Goal: Information Seeking & Learning: Learn about a topic

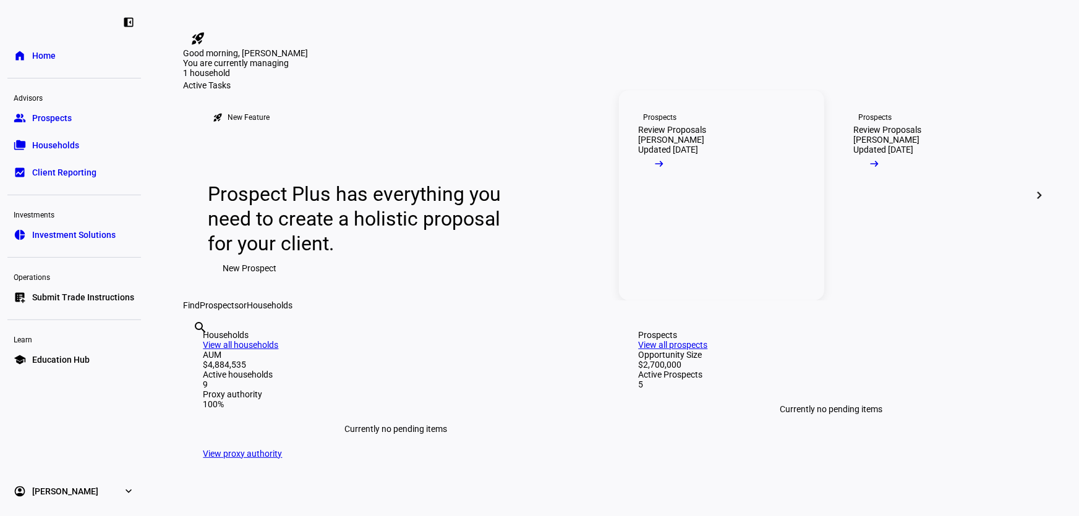
click at [679, 145] on div "[PERSON_NAME]" at bounding box center [671, 140] width 66 height 10
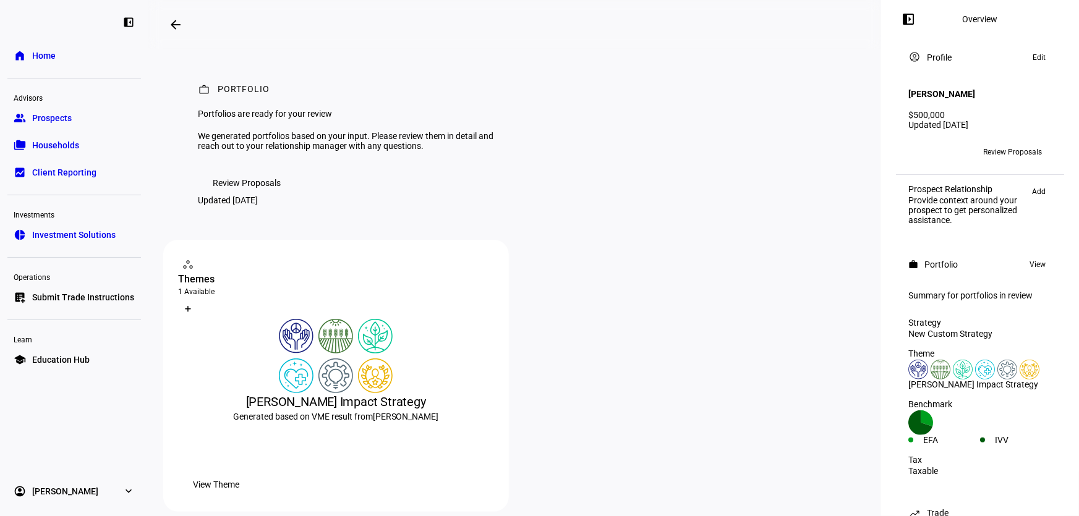
drag, startPoint x: 256, startPoint y: 242, endPoint x: 386, endPoint y: 255, distance: 130.4
click at [258, 195] on span "Review Proposals" at bounding box center [247, 183] width 68 height 25
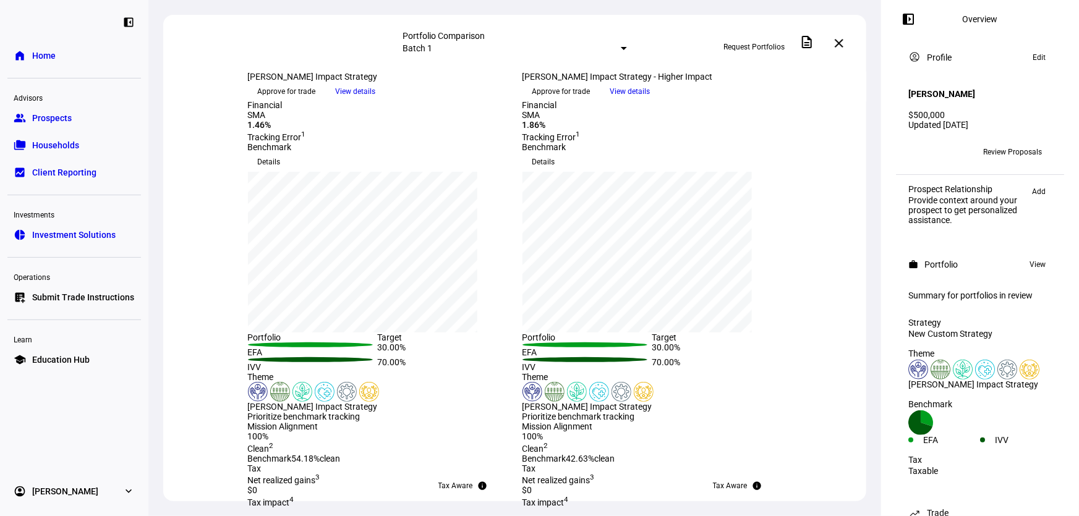
scroll to position [168, 0]
click at [376, 101] on span "View details" at bounding box center [356, 91] width 40 height 19
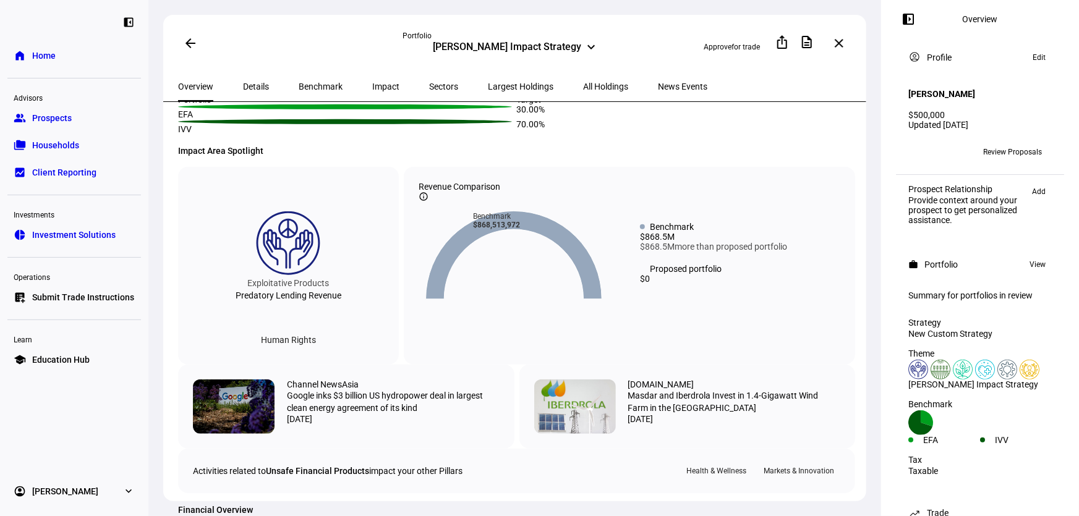
scroll to position [224, 0]
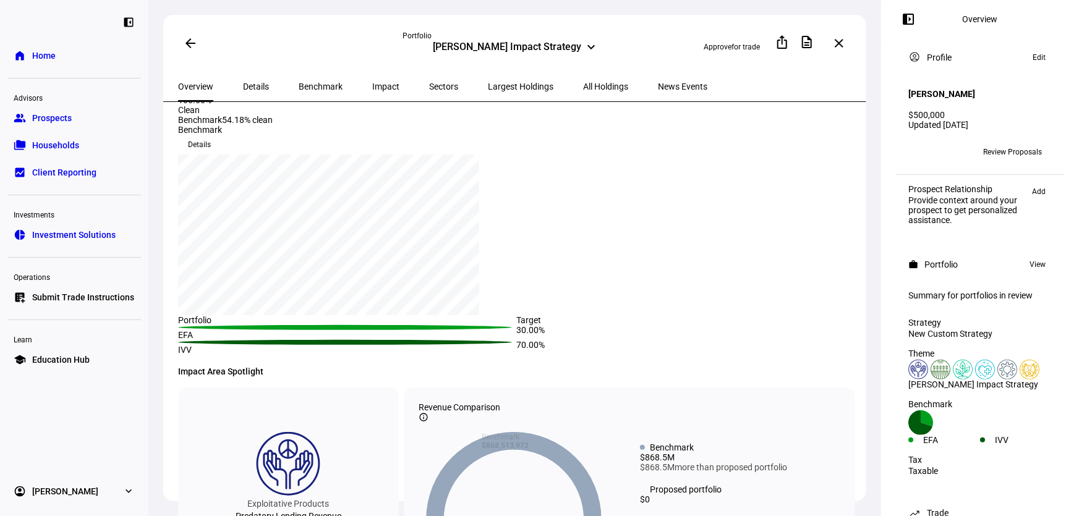
click at [583, 87] on span "All Holdings" at bounding box center [605, 86] width 45 height 9
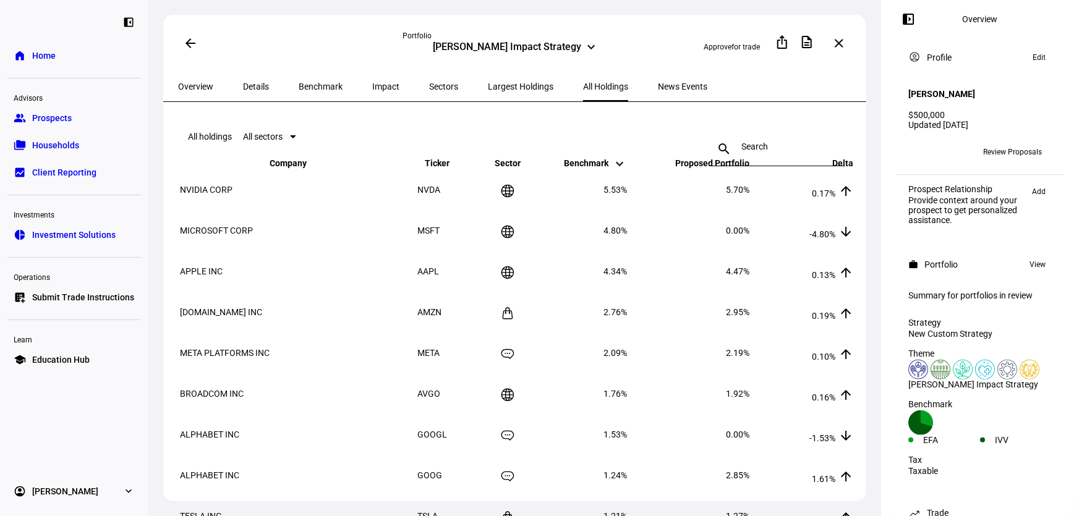
click at [243, 86] on span "Details" at bounding box center [256, 86] width 26 height 9
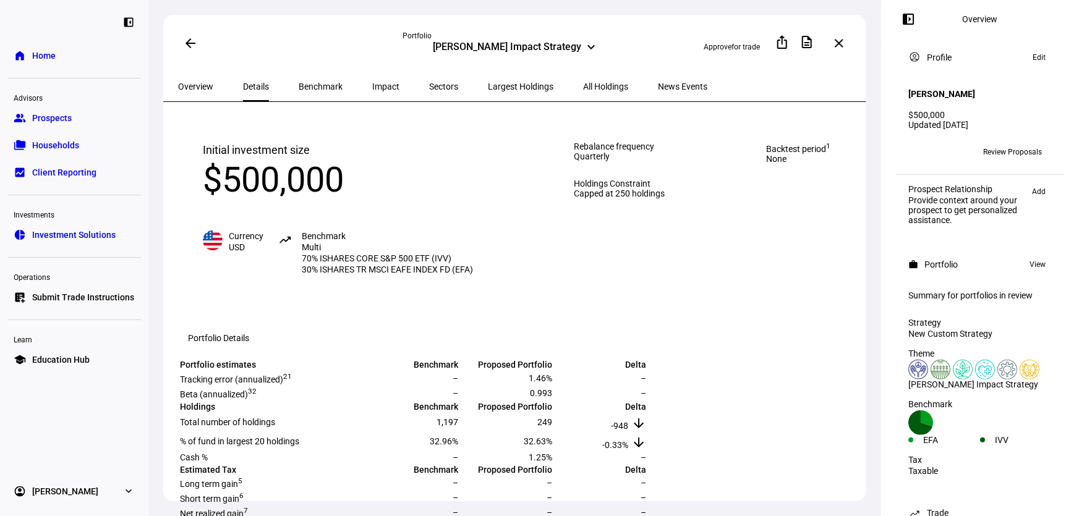
click at [201, 82] on span "Overview" at bounding box center [195, 86] width 35 height 9
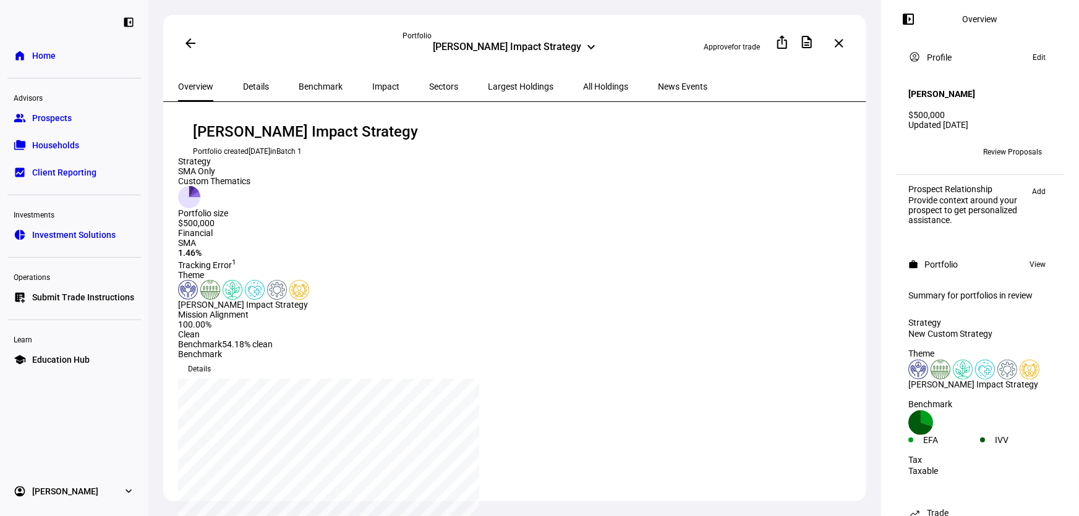
click at [200, 45] on span at bounding box center [191, 43] width 30 height 30
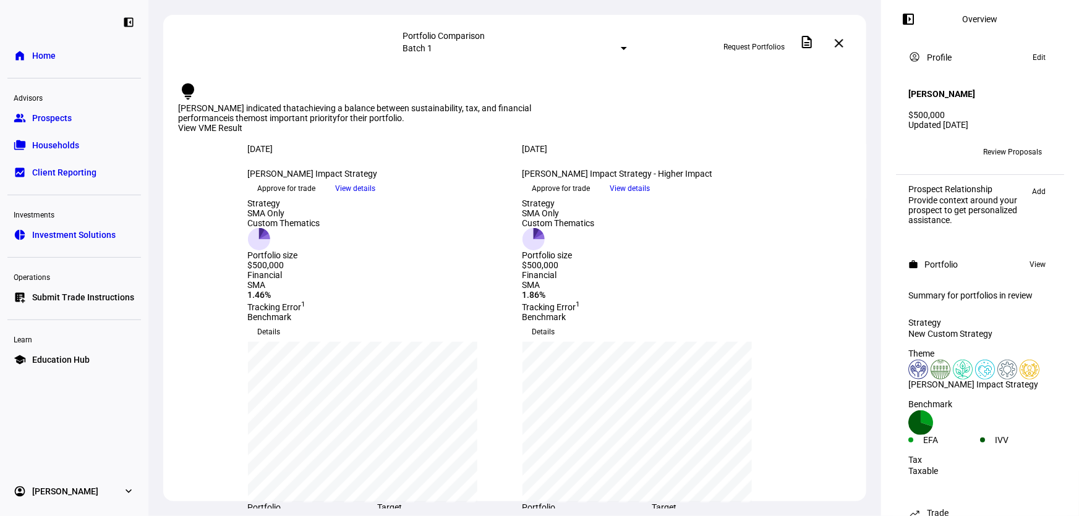
click at [650, 198] on span "View details" at bounding box center [630, 188] width 40 height 19
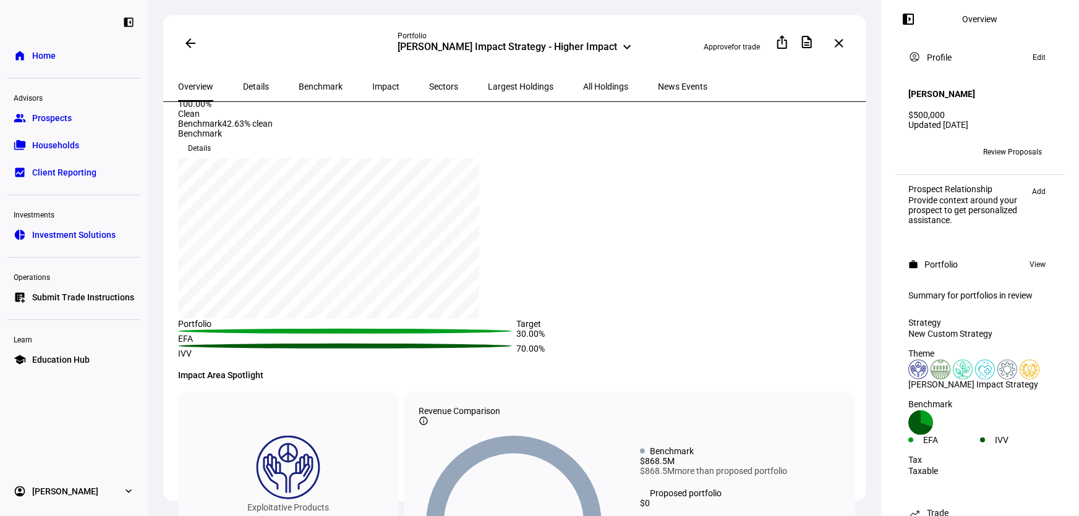
scroll to position [224, 0]
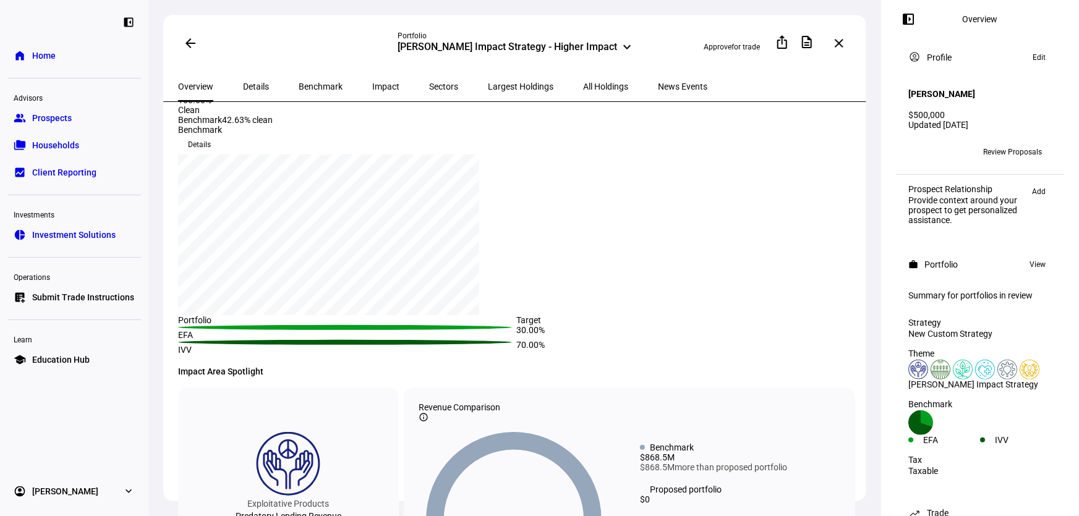
click at [488, 83] on span "Largest Holdings" at bounding box center [521, 86] width 66 height 9
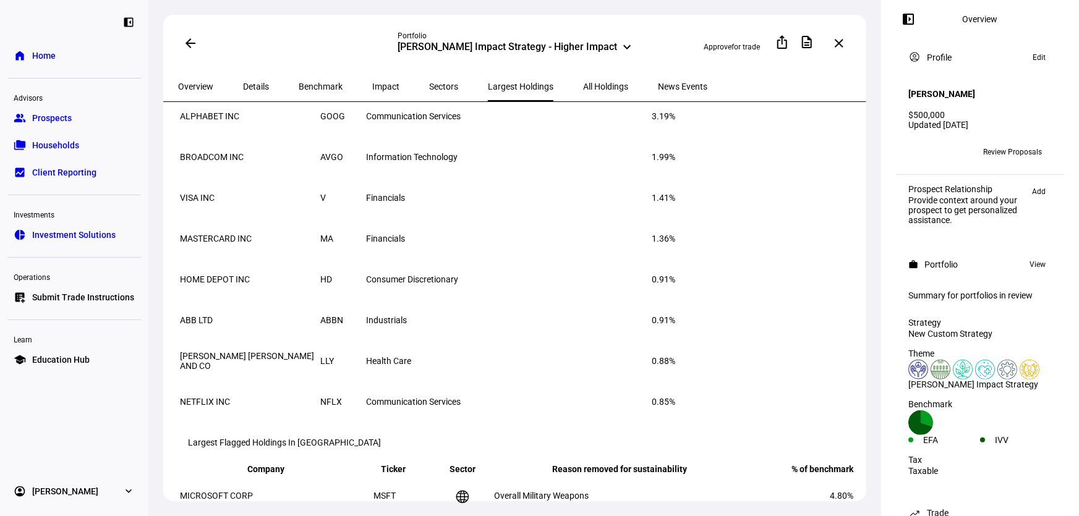
scroll to position [168, 0]
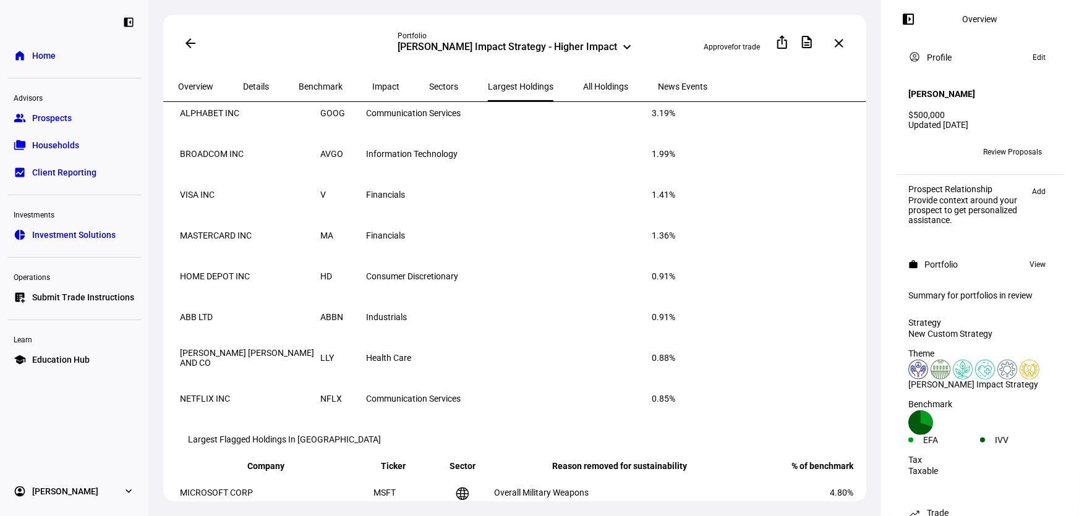
click at [583, 95] on span "All Holdings" at bounding box center [605, 87] width 45 height 30
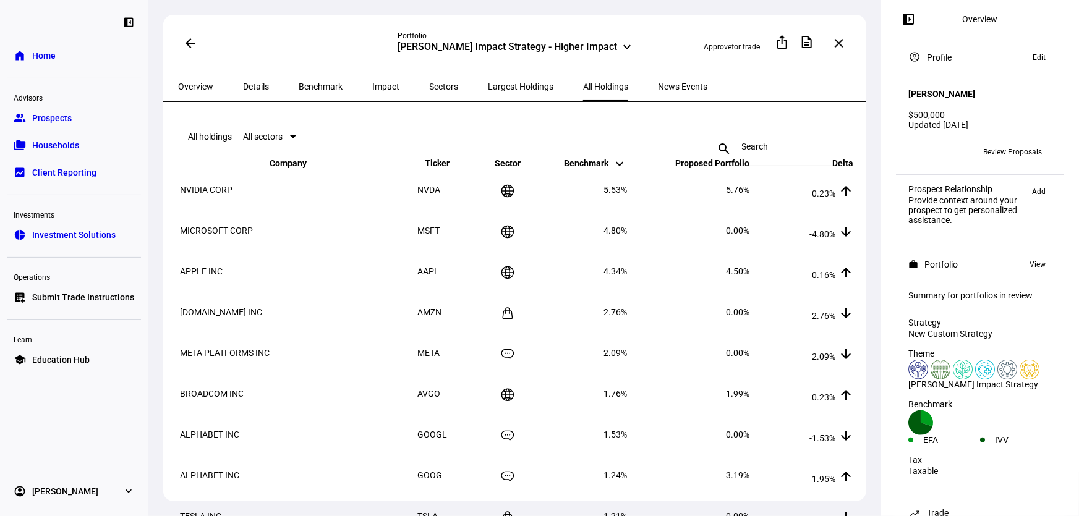
click at [217, 85] on div "Overview" at bounding box center [195, 87] width 65 height 30
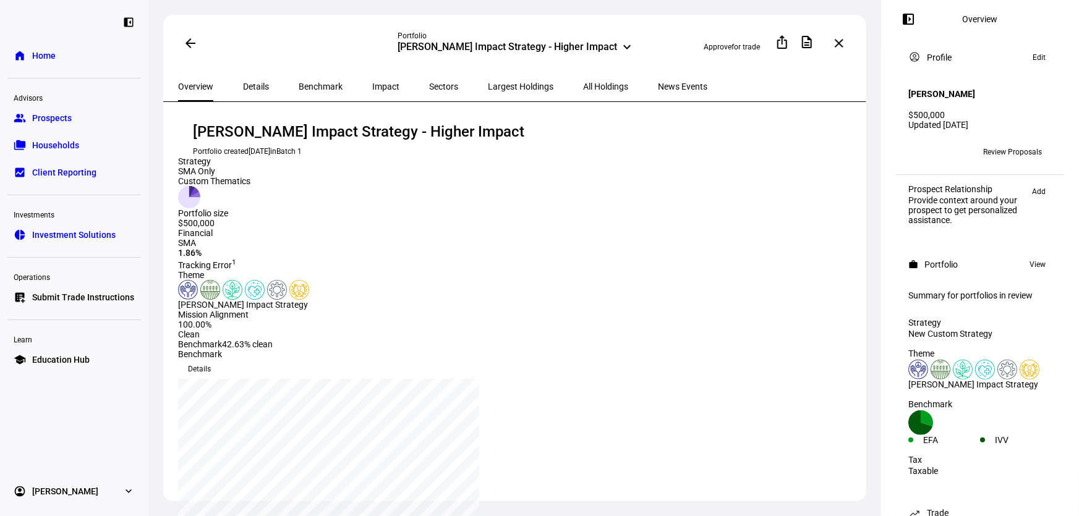
click at [193, 43] on span at bounding box center [191, 43] width 30 height 30
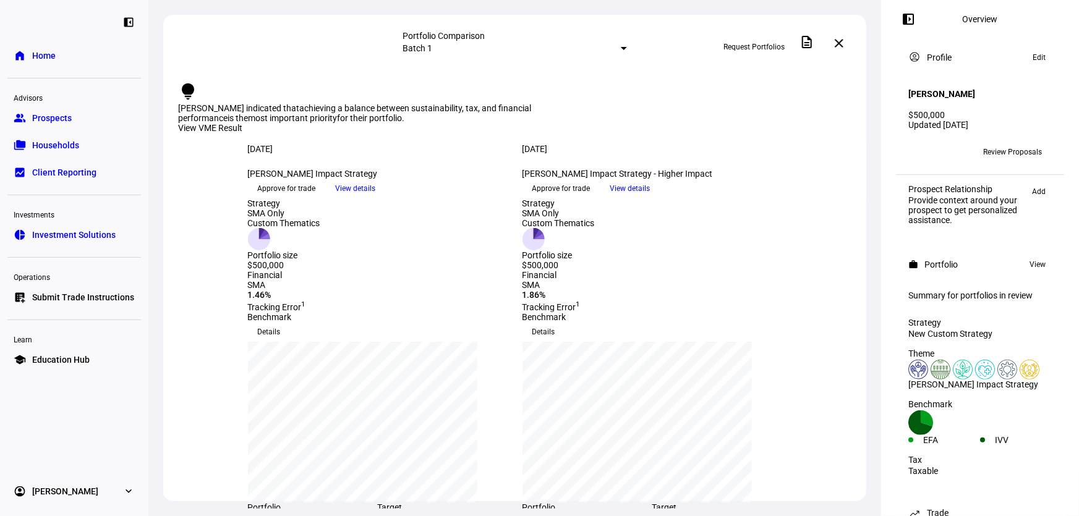
click at [56, 56] on link "home Home" at bounding box center [74, 55] width 134 height 25
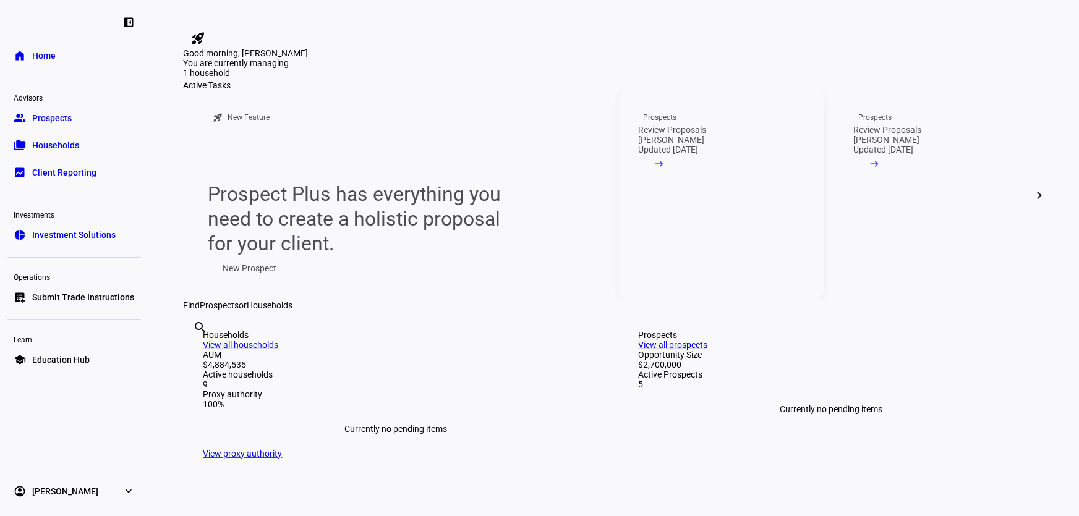
click at [695, 135] on div "Review Proposals" at bounding box center [672, 130] width 68 height 10
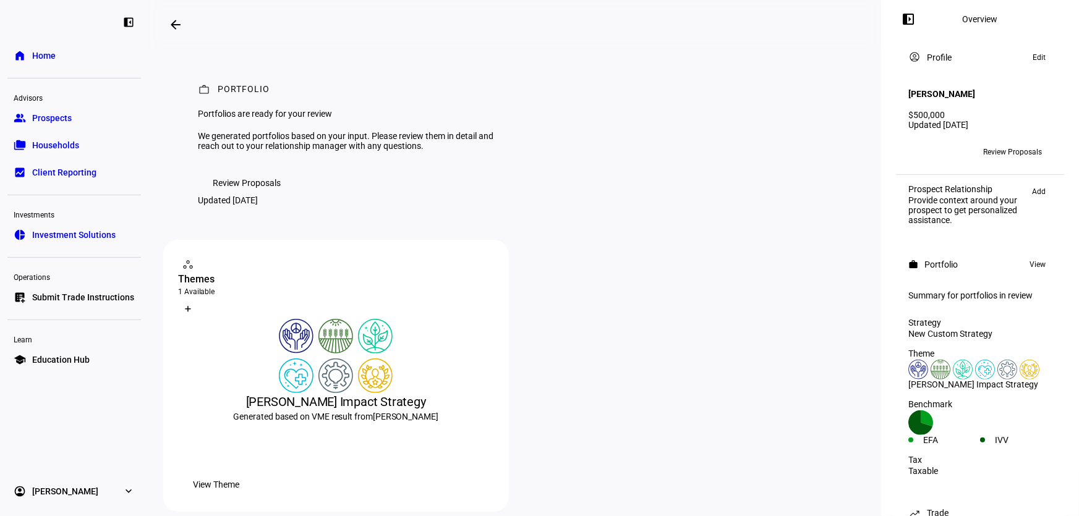
click at [224, 195] on span "Review Proposals" at bounding box center [247, 183] width 68 height 25
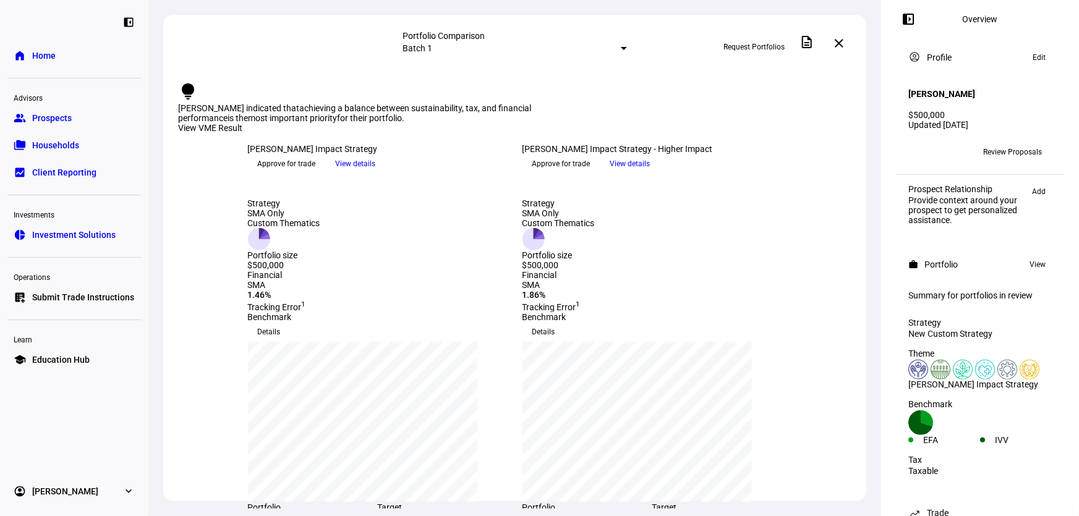
scroll to position [168, 0]
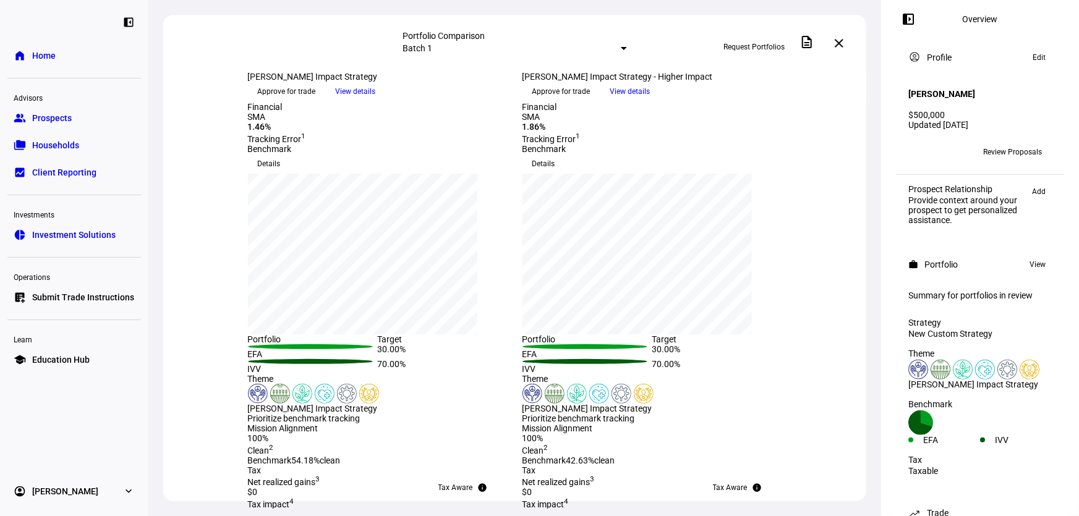
click at [519, 66] on div "Portfolio Comparison Batch 1 Request Portfolios description close" at bounding box center [514, 43] width 703 height 57
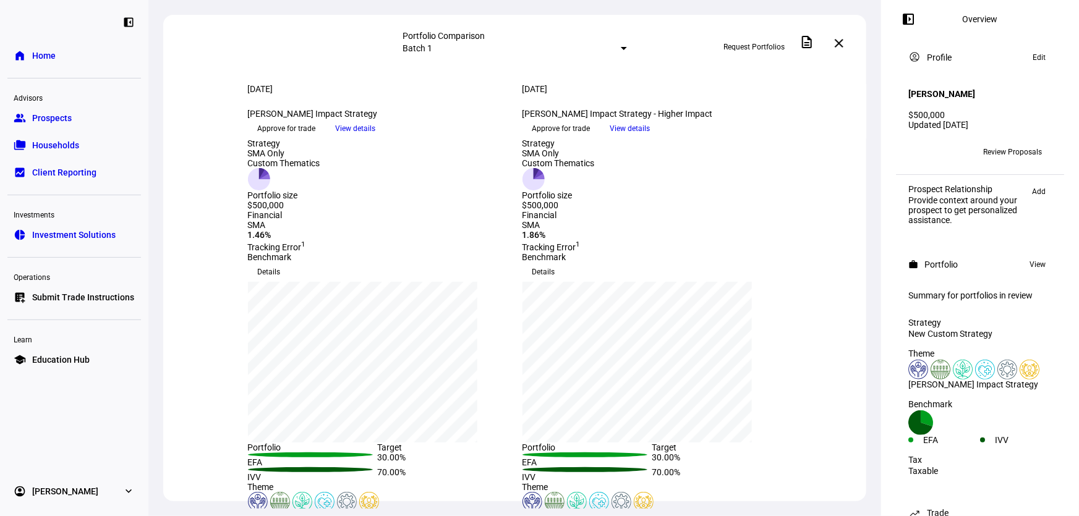
scroll to position [0, 0]
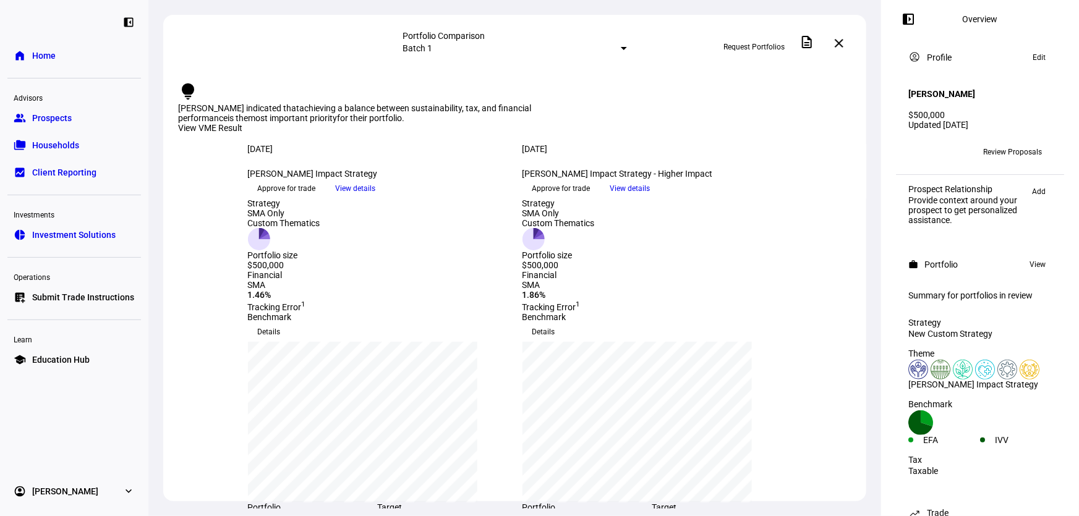
click at [839, 43] on mat-icon "close" at bounding box center [838, 43] width 15 height 15
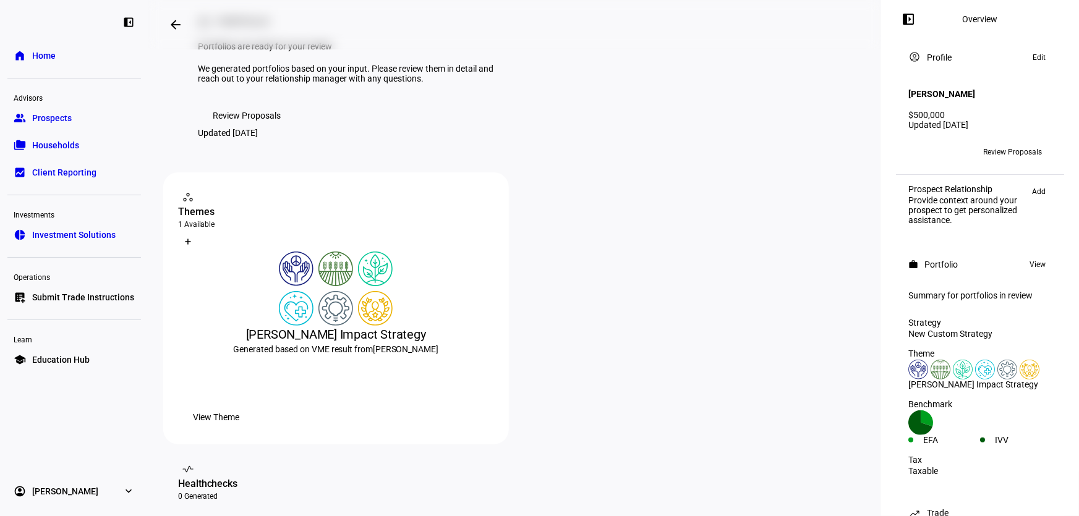
scroll to position [168, 0]
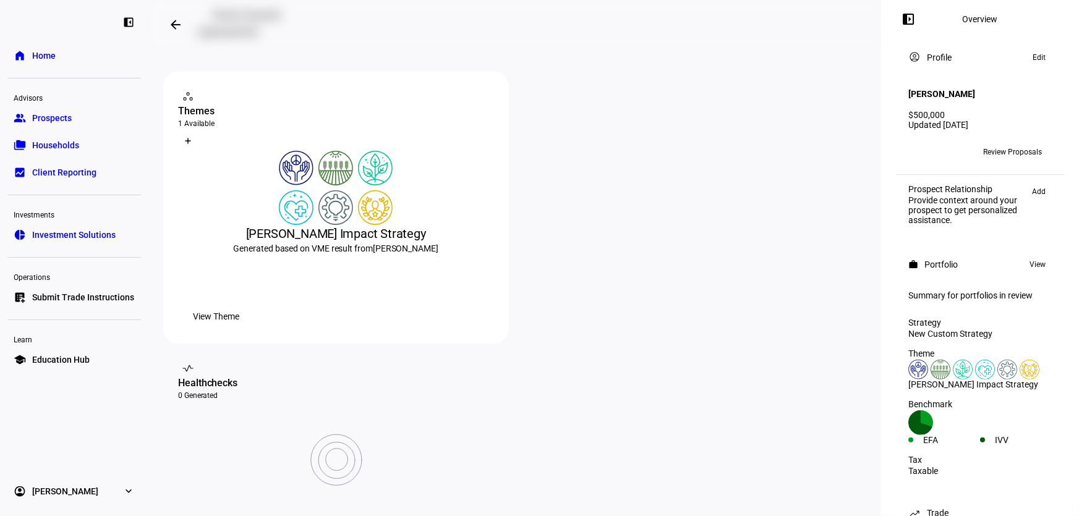
click at [239, 329] on span "View Theme" at bounding box center [216, 316] width 46 height 25
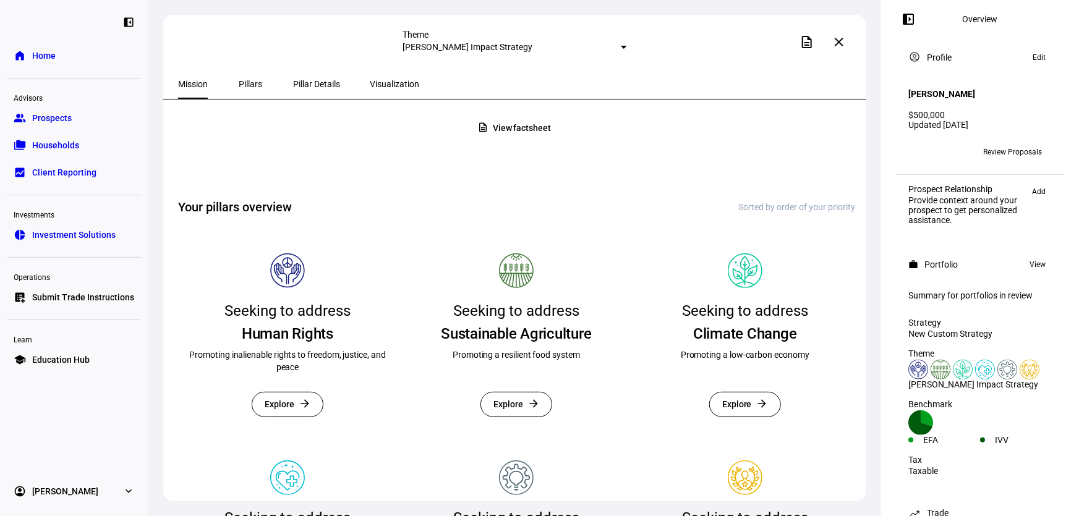
scroll to position [331, 0]
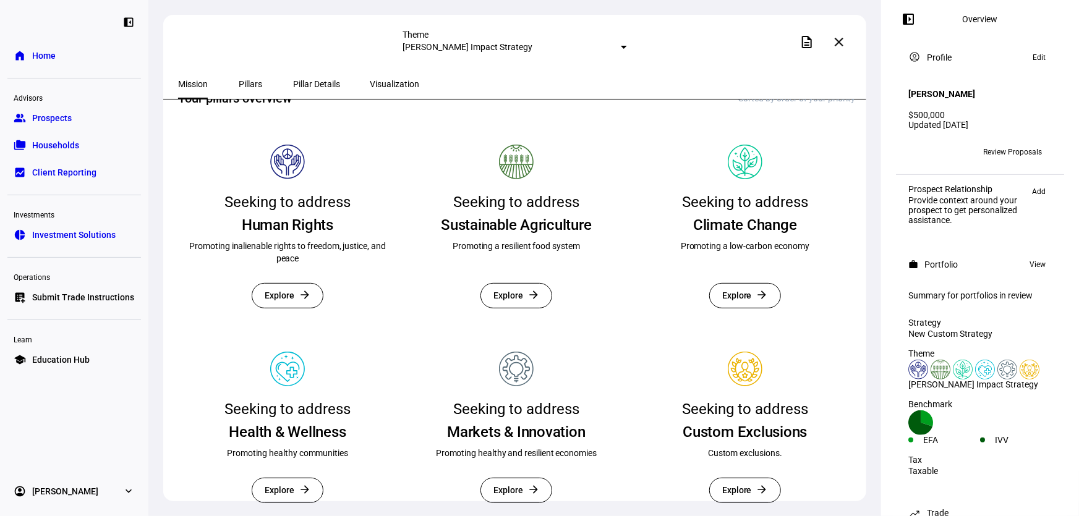
click at [756, 483] on mat-icon "arrow_forward" at bounding box center [762, 489] width 12 height 12
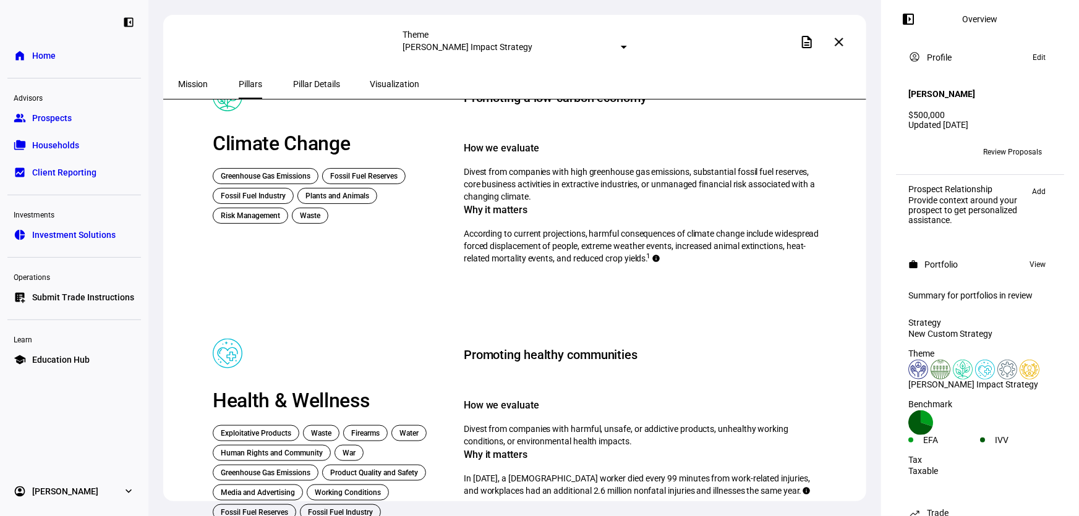
scroll to position [635, 0]
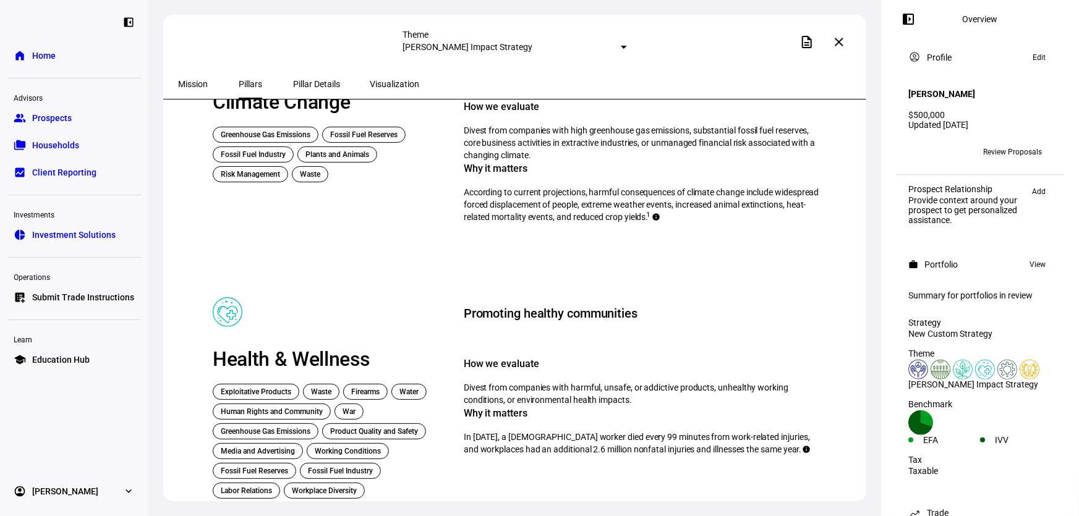
click at [850, 42] on span at bounding box center [839, 42] width 30 height 30
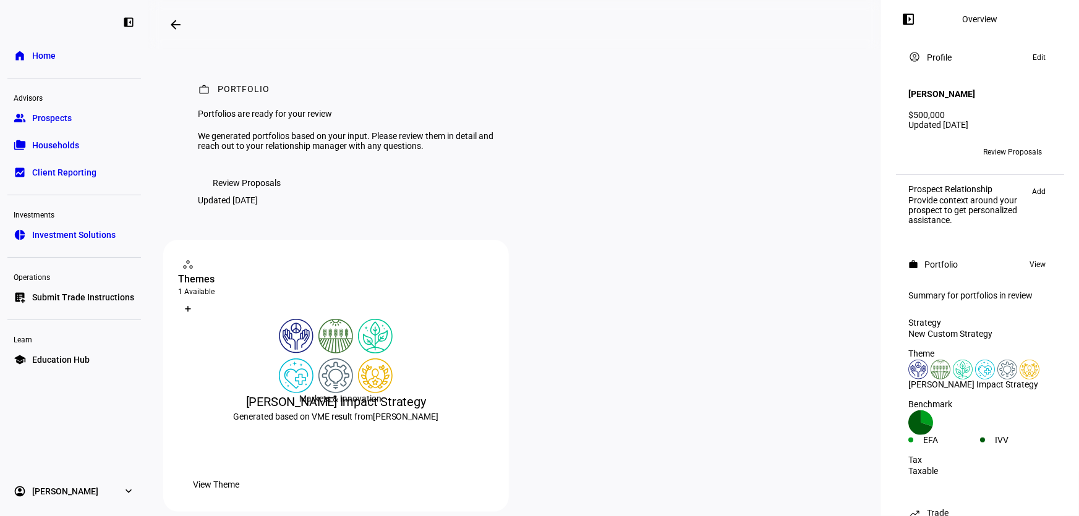
click at [376, 393] on img at bounding box center [375, 375] width 35 height 35
click at [257, 195] on span "Review Proposals" at bounding box center [247, 183] width 68 height 25
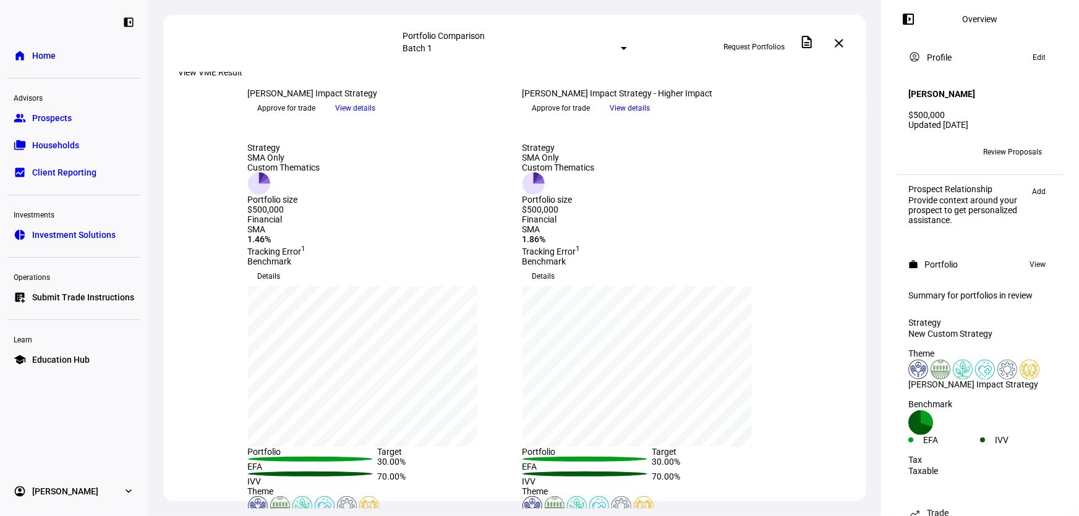
scroll to position [168, 0]
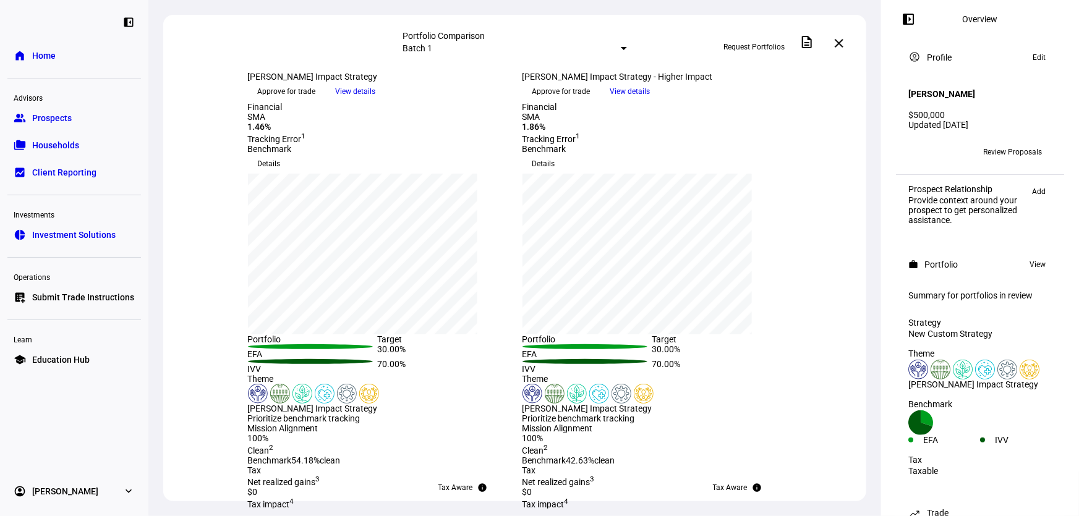
click at [376, 101] on span "View details" at bounding box center [356, 91] width 40 height 19
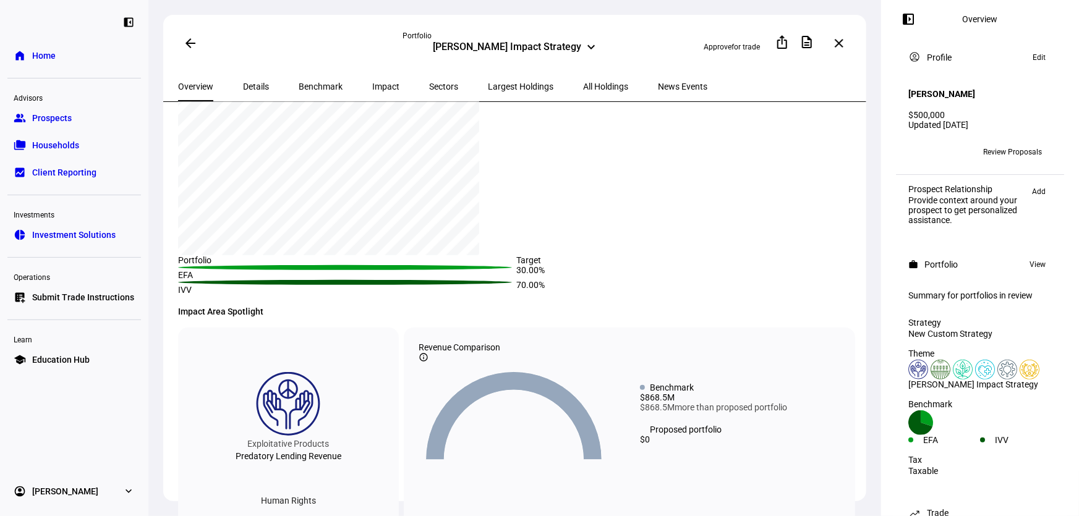
scroll to position [224, 0]
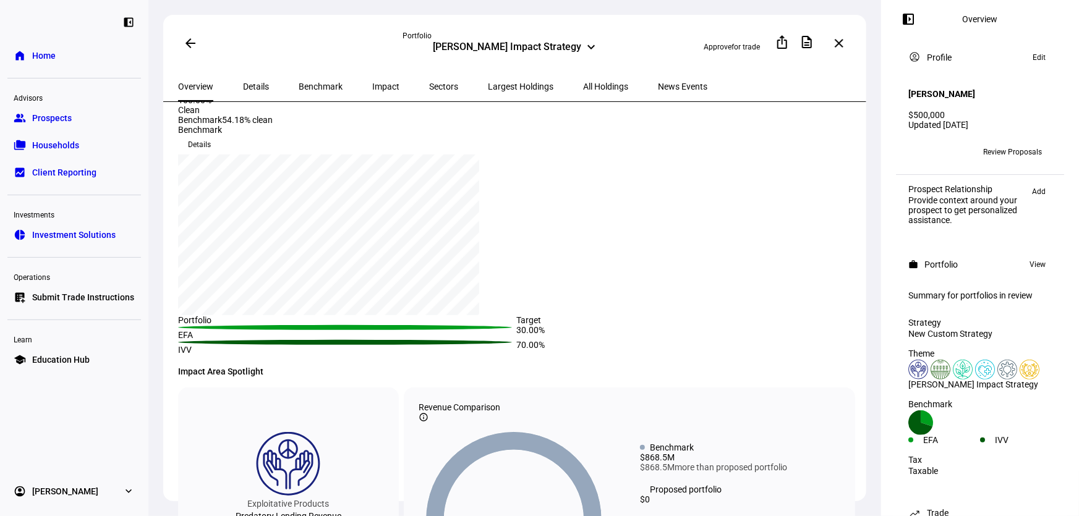
click at [184, 50] on span at bounding box center [191, 43] width 30 height 30
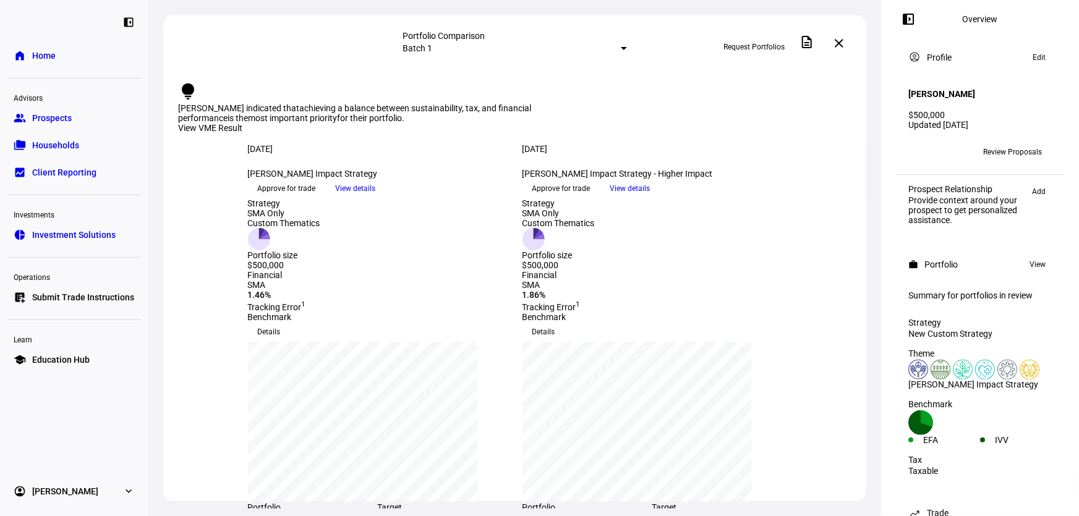
click at [420, 162] on div "[DATE] more_vert" at bounding box center [378, 156] width 260 height 25
drag, startPoint x: 477, startPoint y: 213, endPoint x: 399, endPoint y: 240, distance: 83.3
click at [470, 198] on div "[DATE] more_vert [PERSON_NAME] Impact Strategy keyboard_arrow_down Approve for …" at bounding box center [378, 171] width 260 height 54
click at [376, 198] on span "View details" at bounding box center [356, 188] width 40 height 19
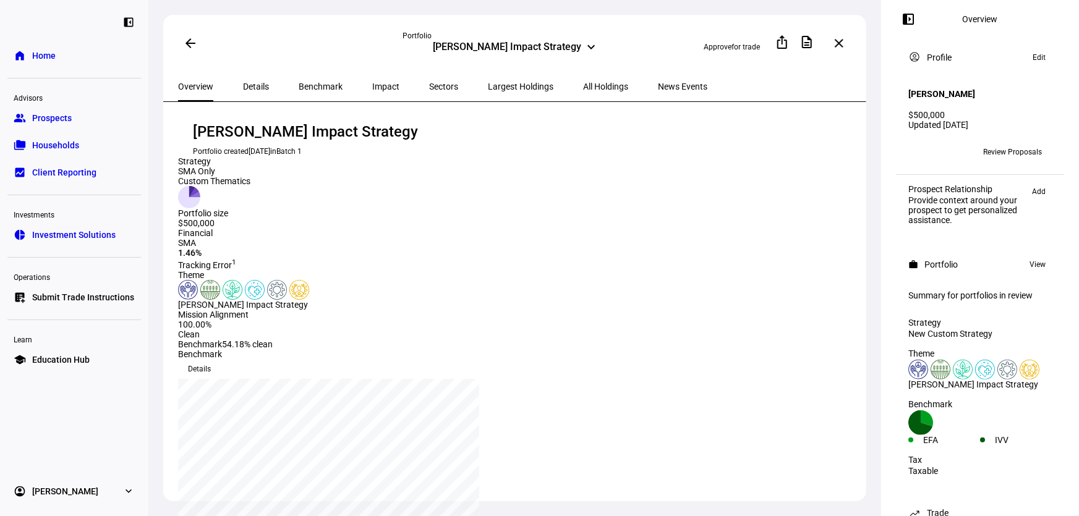
click at [716, 117] on eth-route-card-body "[PERSON_NAME] Impact Strategy Portfolio created [DATE] in Batch 1 Strategy SMA …" at bounding box center [514, 320] width 703 height 437
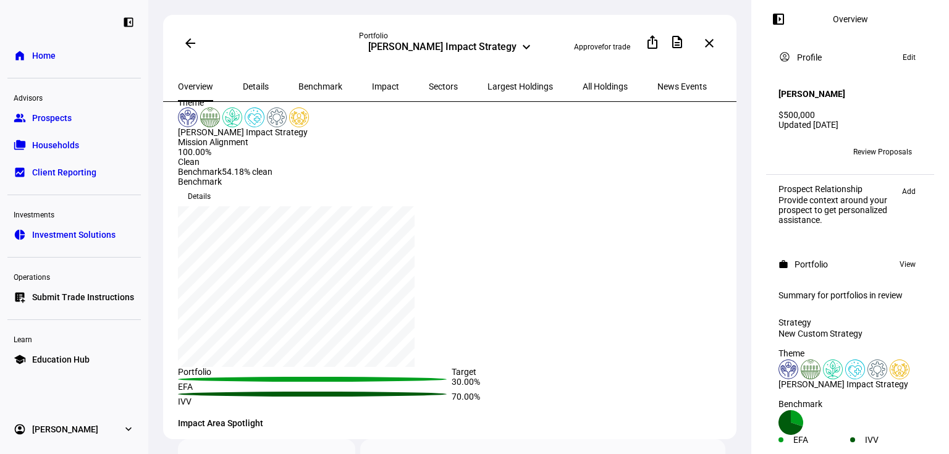
scroll to position [148, 0]
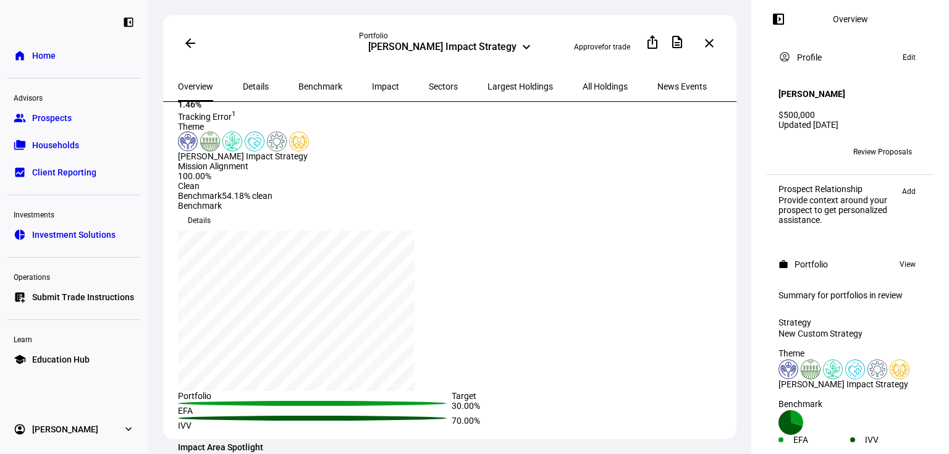
click at [718, 347] on div "Benchmark Details Press Space or Enter to toggle visibility ISHARES TR MSCI EAF…" at bounding box center [452, 316] width 548 height 230
click at [536, 28] on div "arrow_back Portfolio [PERSON_NAME] Impact Strategy keyboard_arrow_down Approve …" at bounding box center [450, 43] width 574 height 57
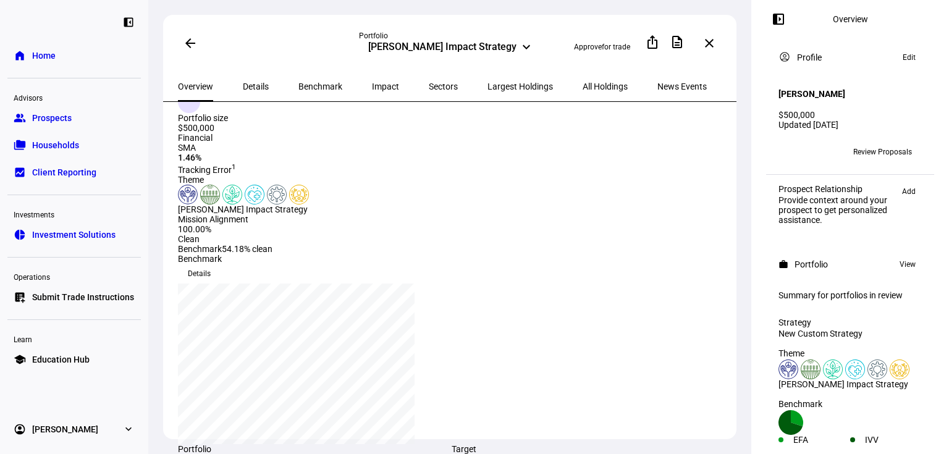
scroll to position [49, 0]
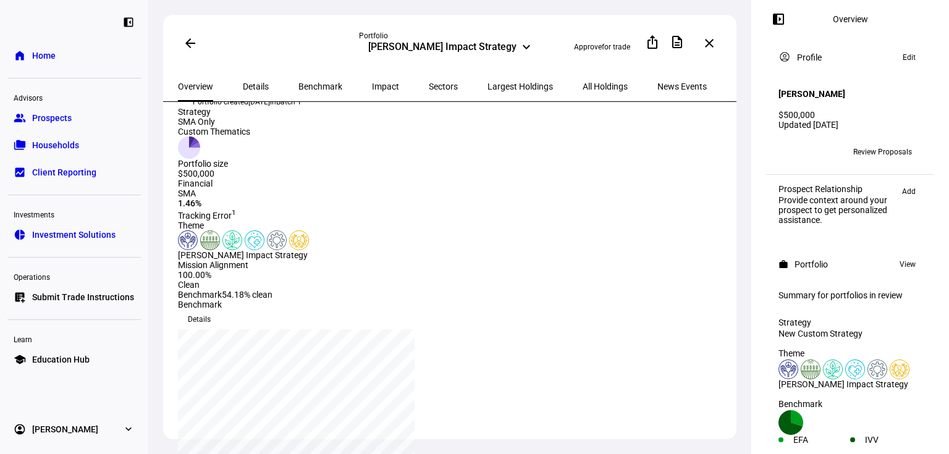
click at [247, 82] on span "Details" at bounding box center [256, 86] width 26 height 9
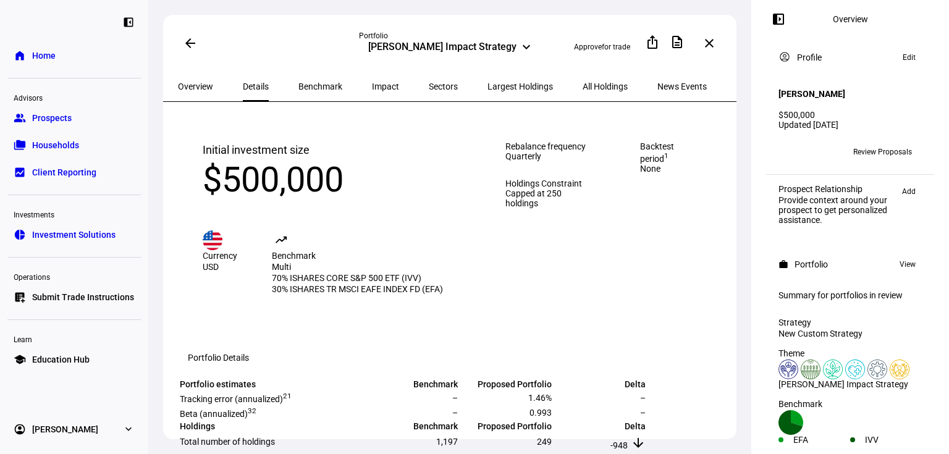
click at [372, 88] on span "Impact" at bounding box center [385, 86] width 27 height 9
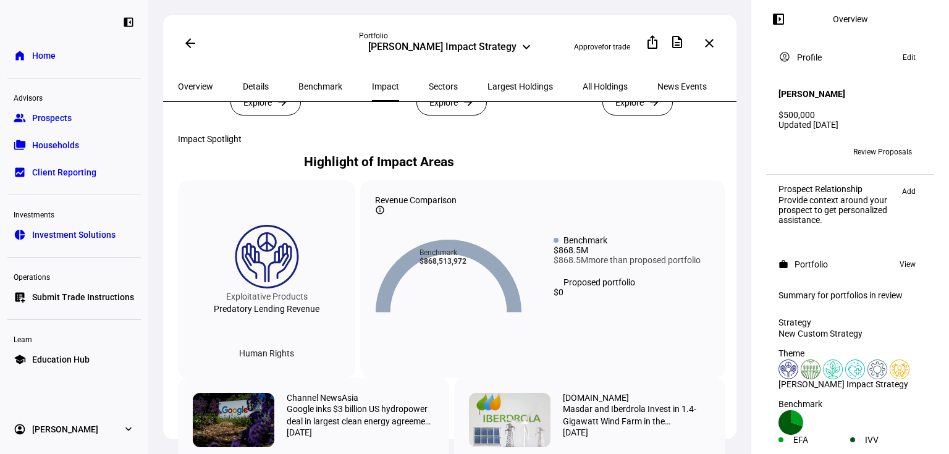
scroll to position [445, 0]
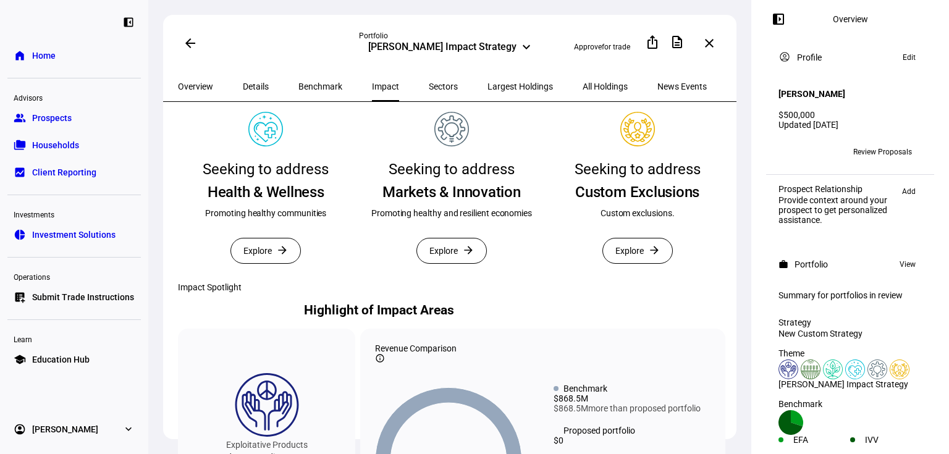
click at [653, 263] on span at bounding box center [637, 251] width 69 height 25
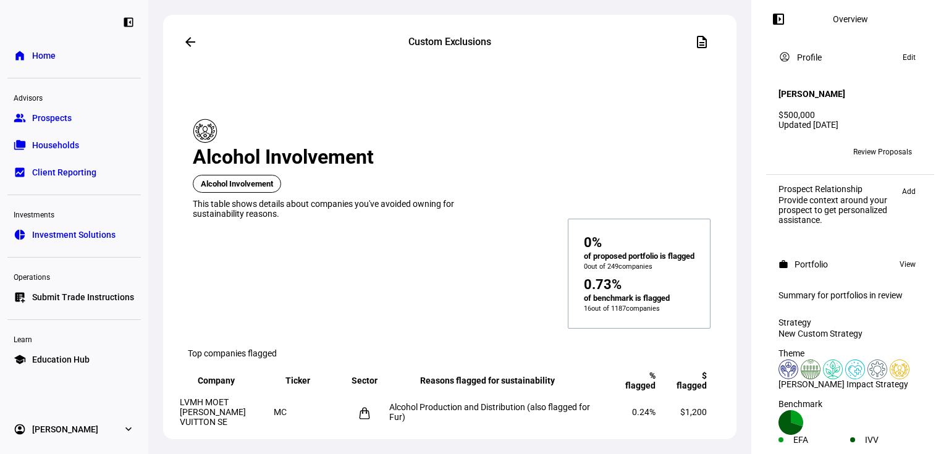
scroll to position [346, 0]
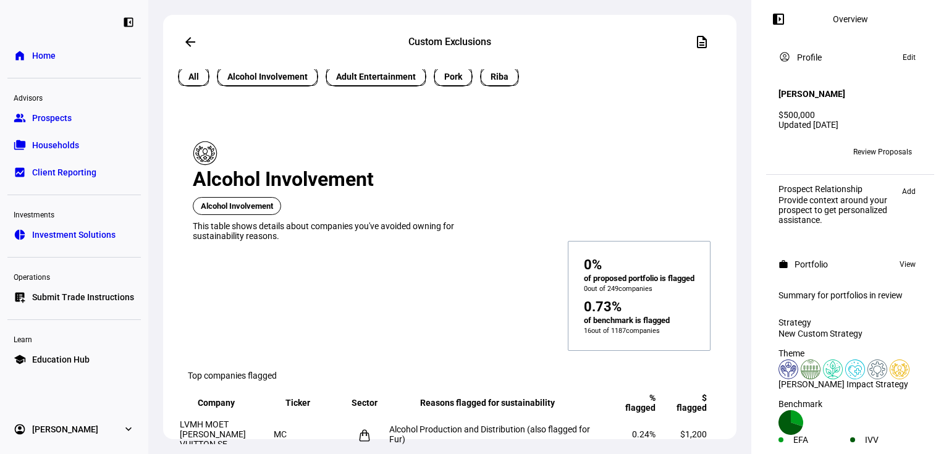
click at [354, 83] on span "Adult Entertainment" at bounding box center [376, 76] width 80 height 13
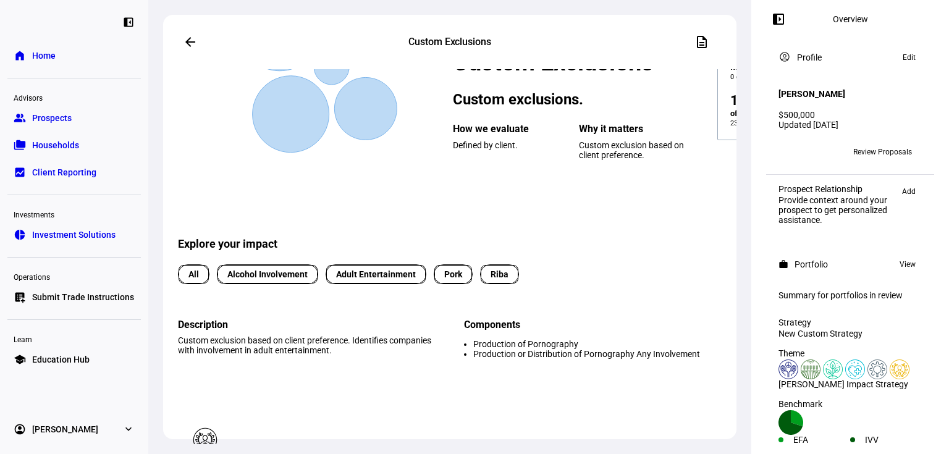
scroll to position [148, 0]
click at [444, 281] on span "Pork" at bounding box center [453, 274] width 18 height 13
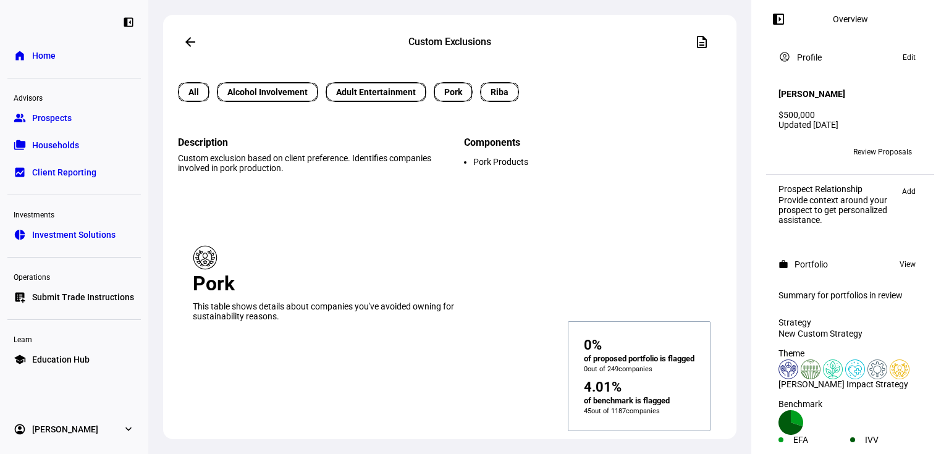
scroll to position [346, 0]
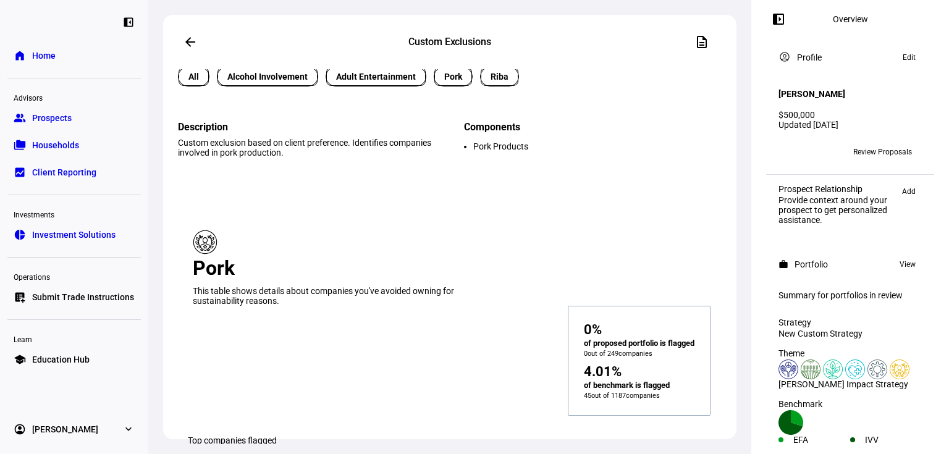
click at [492, 83] on span "Riba" at bounding box center [500, 76] width 18 height 13
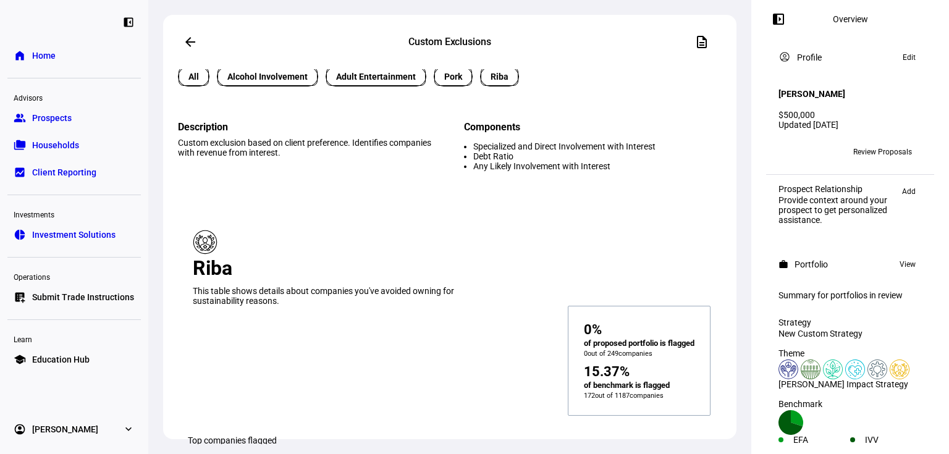
click at [451, 83] on span "Pork" at bounding box center [453, 76] width 18 height 13
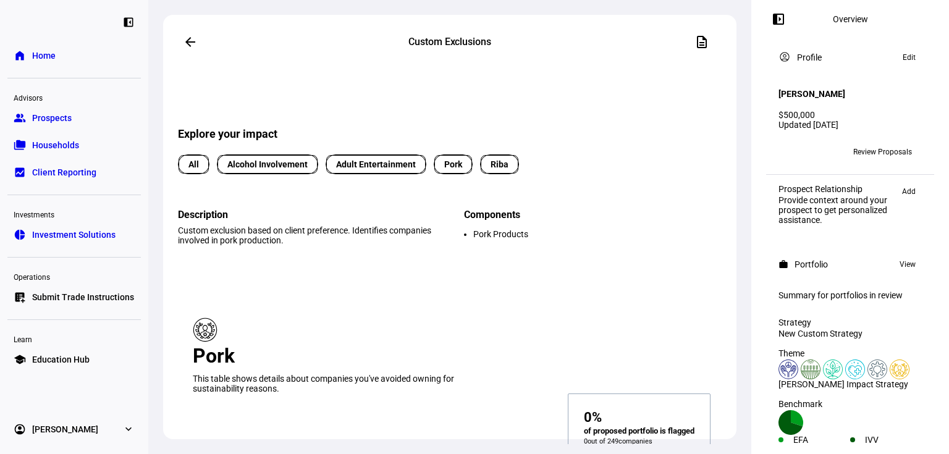
scroll to position [247, 0]
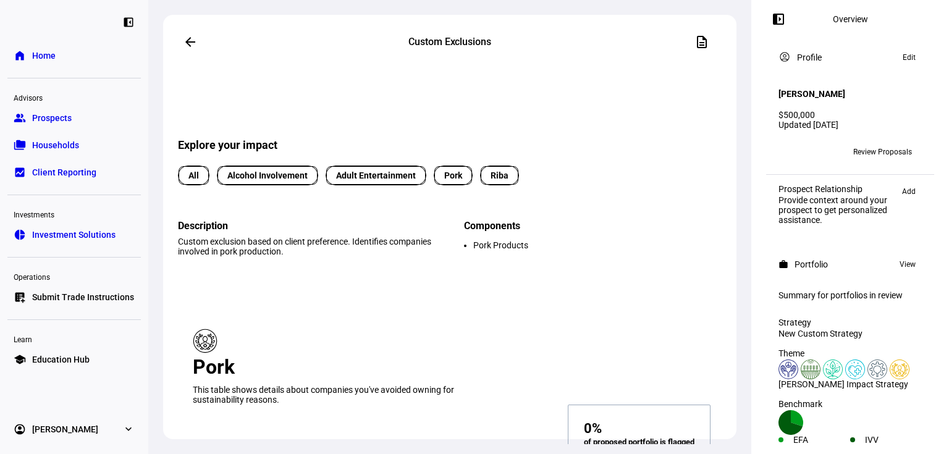
click at [494, 185] on mat-chip "Riba" at bounding box center [499, 176] width 39 height 20
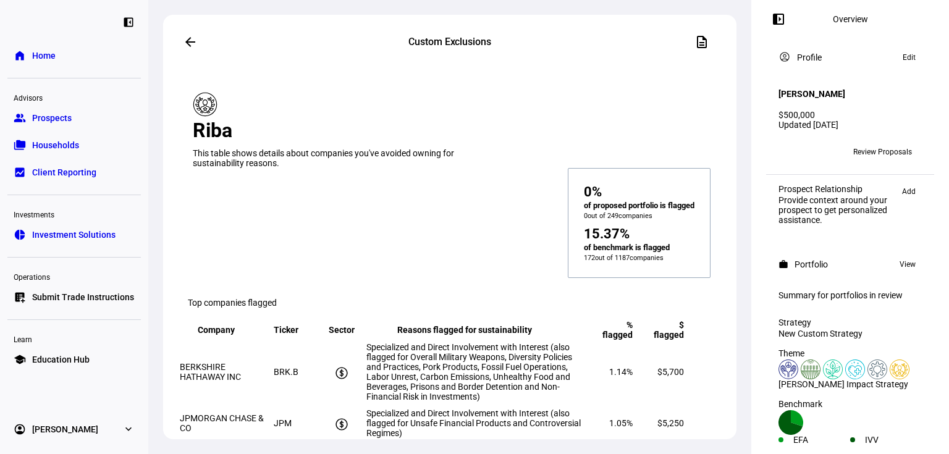
scroll to position [346, 0]
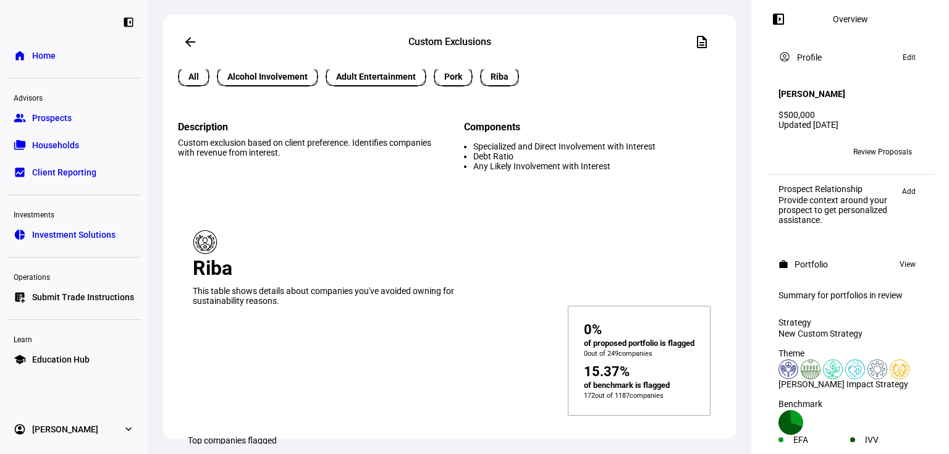
click at [183, 36] on button "arrow_back" at bounding box center [190, 42] width 25 height 25
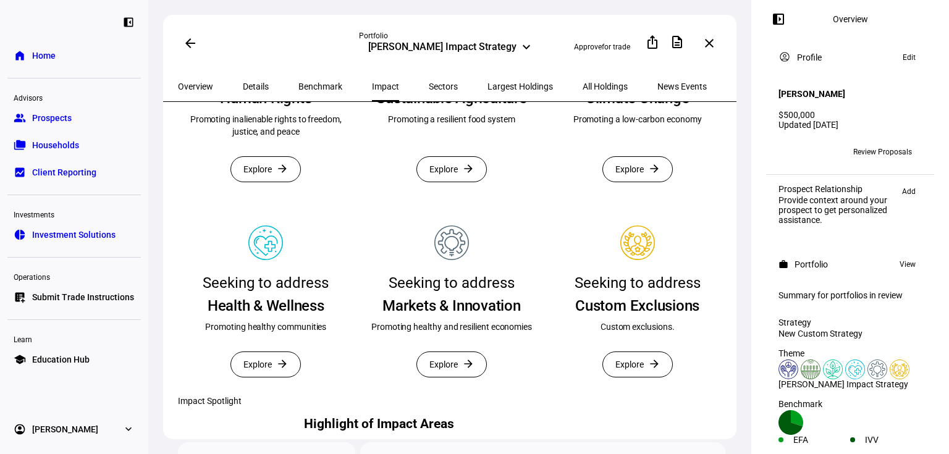
scroll to position [346, 0]
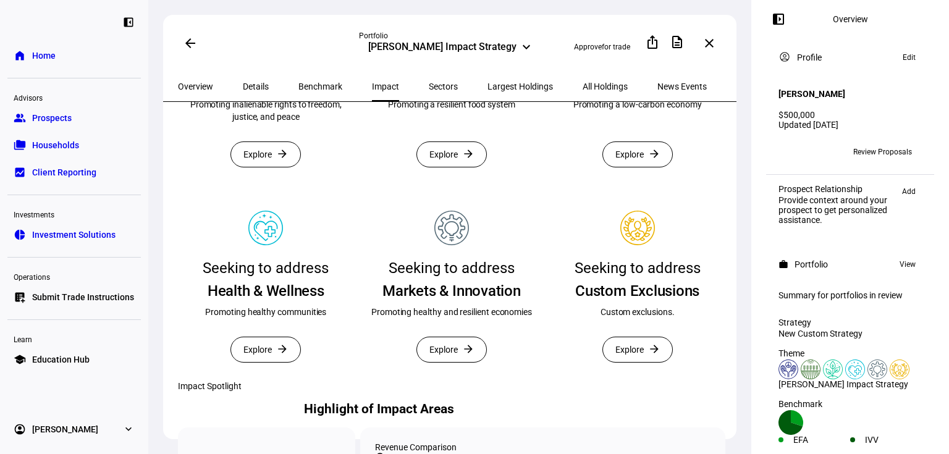
click at [583, 78] on span "All Holdings" at bounding box center [605, 87] width 45 height 30
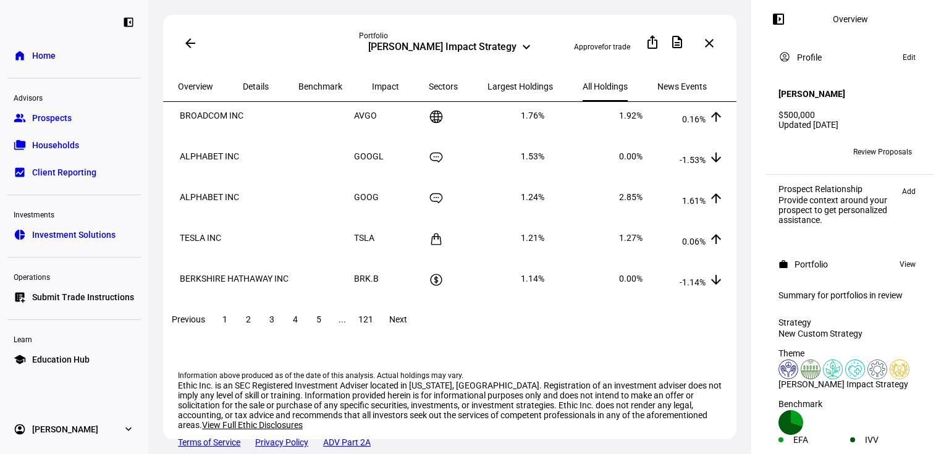
scroll to position [297, 0]
click at [260, 308] on button "2" at bounding box center [248, 319] width 22 height 25
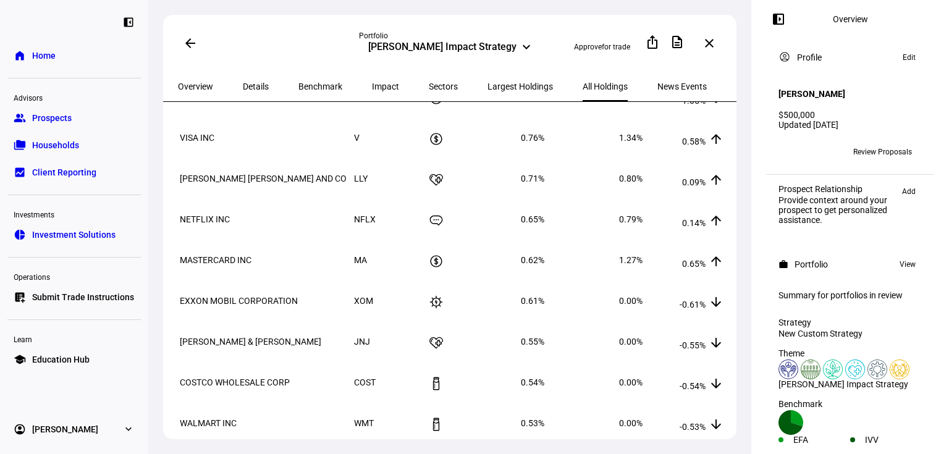
scroll to position [0, 0]
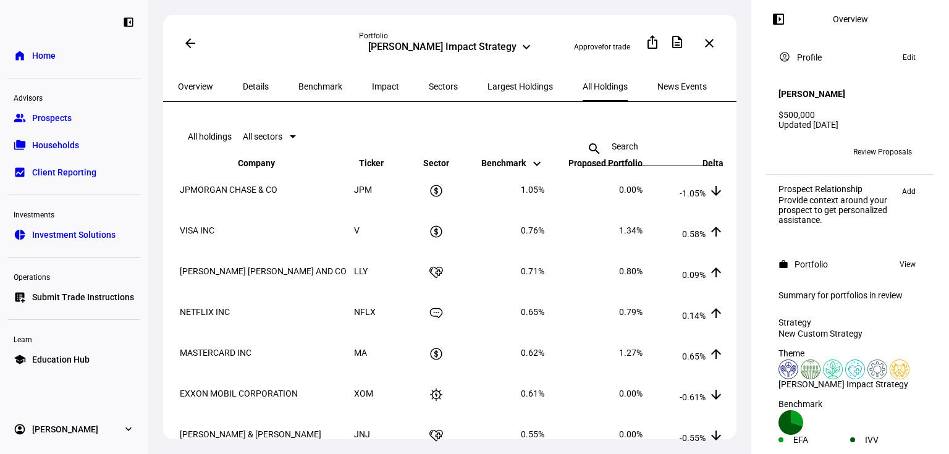
click at [299, 82] on span "Benchmark" at bounding box center [321, 86] width 44 height 9
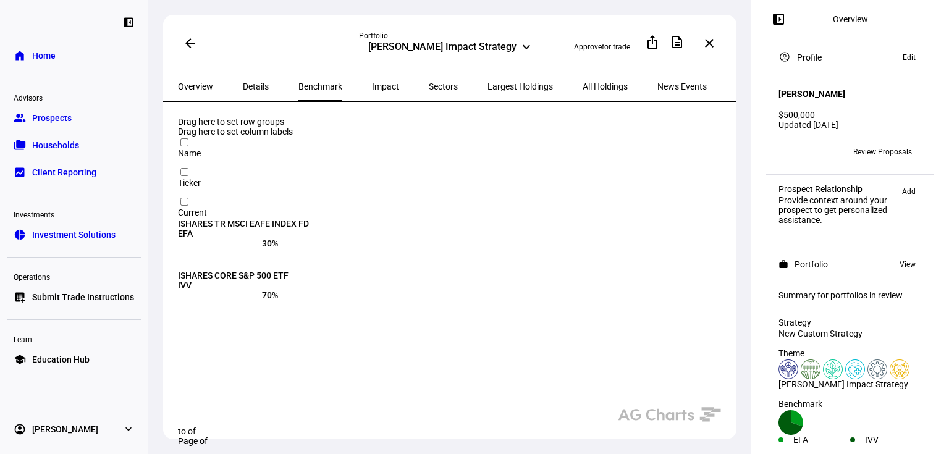
click at [255, 87] on span "Details" at bounding box center [256, 86] width 26 height 9
